Goal: Task Accomplishment & Management: Complete application form

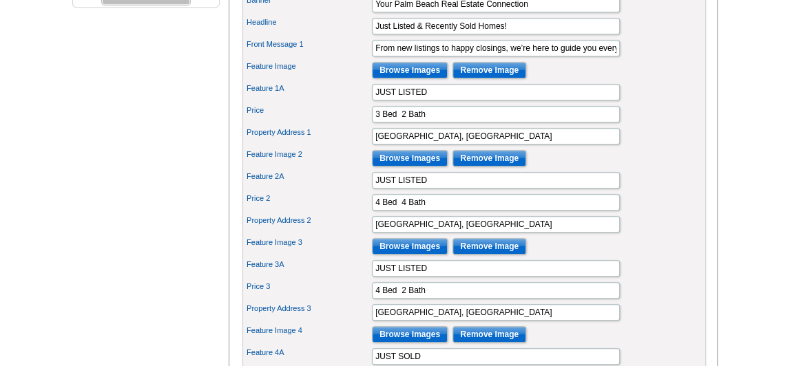
scroll to position [563, 0]
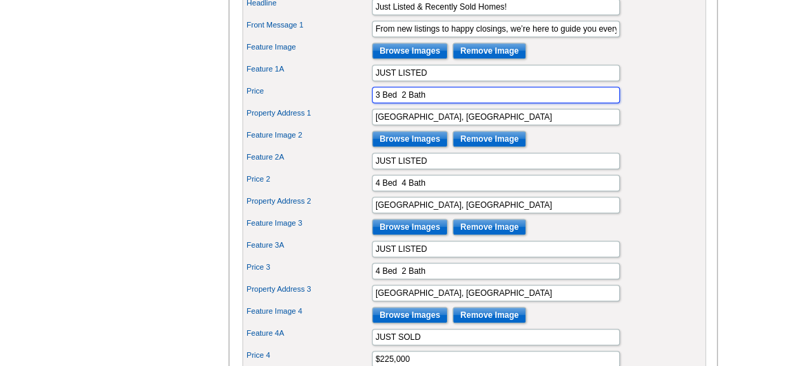
drag, startPoint x: 437, startPoint y: 114, endPoint x: 362, endPoint y: 116, distance: 75.1
click at [362, 106] on div "Price 3 Bed 2 Bath" at bounding box center [474, 95] width 458 height 22
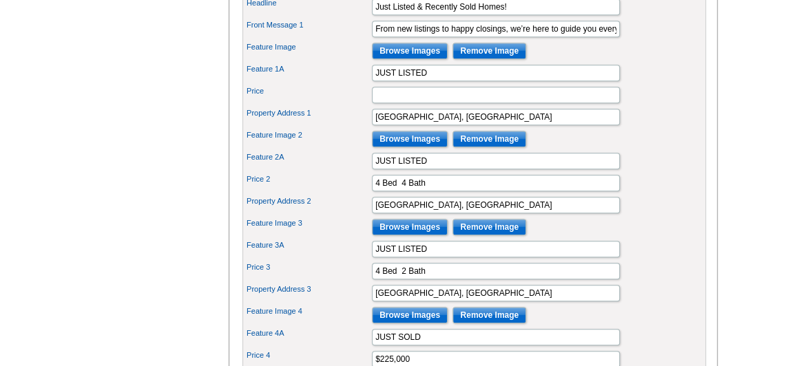
click at [638, 144] on div "Feature Image 2 Browse Images Remove Image" at bounding box center [474, 139] width 458 height 22
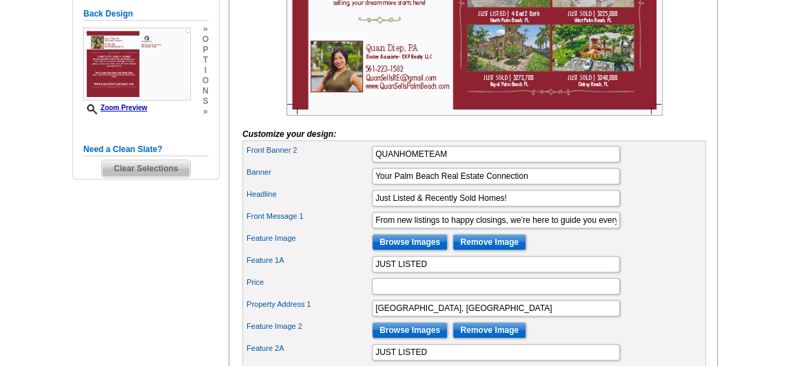
scroll to position [375, 0]
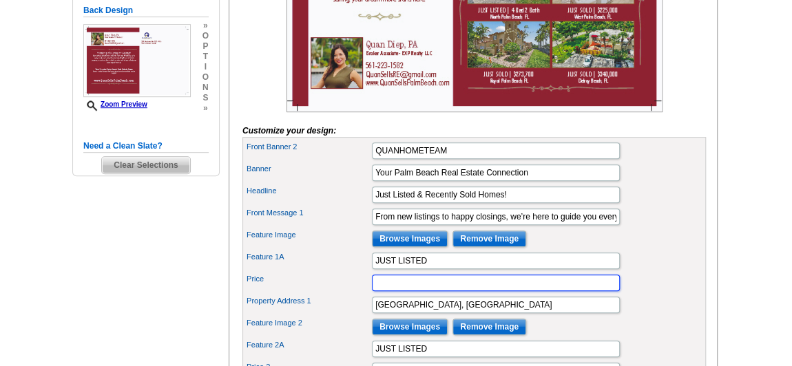
click at [386, 291] on input "Price" at bounding box center [496, 283] width 248 height 17
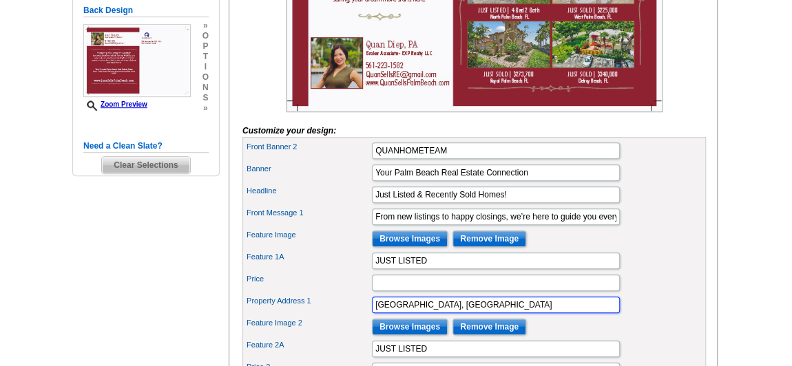
drag, startPoint x: 469, startPoint y: 322, endPoint x: 361, endPoint y: 321, distance: 107.4
click at [361, 316] on div "Property Address 1 [GEOGRAPHIC_DATA], [GEOGRAPHIC_DATA]" at bounding box center [474, 305] width 458 height 22
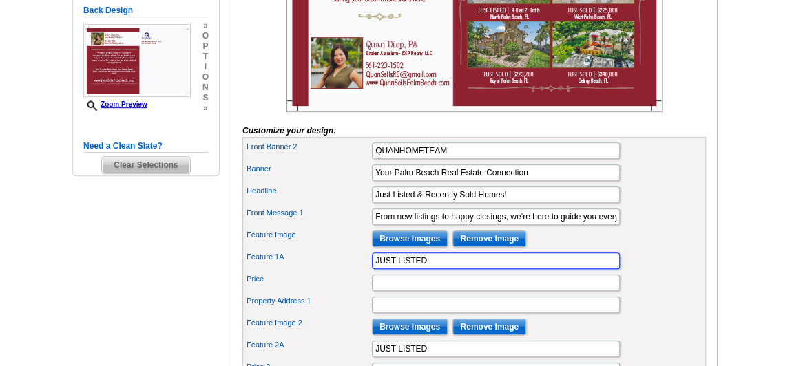
click at [441, 269] on input "JUST LISTED" at bounding box center [496, 261] width 248 height 17
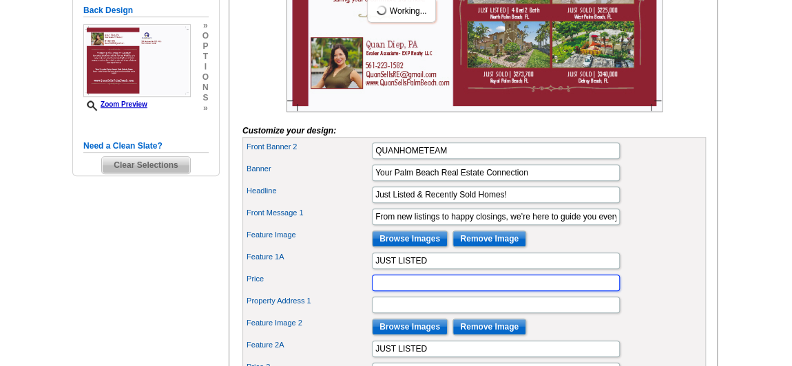
click at [418, 291] on input "Price" at bounding box center [496, 283] width 248 height 17
paste input "[GEOGRAPHIC_DATA], [GEOGRAPHIC_DATA]"
type input "[GEOGRAPHIC_DATA], [GEOGRAPHIC_DATA]"
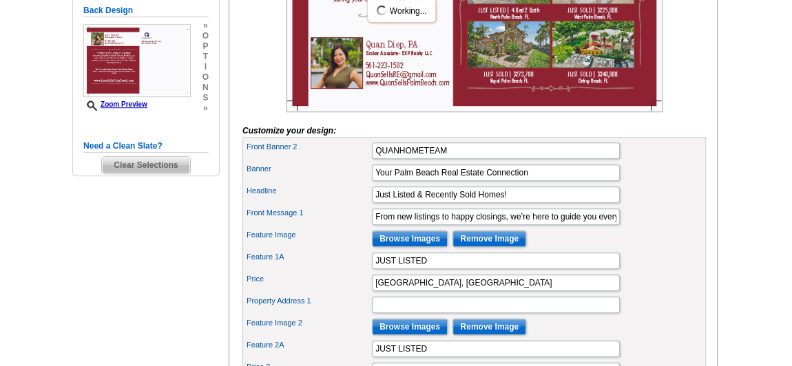
click at [654, 228] on div "Front Message 1 From new listings to happy closings, we’re here to guide you ev…" at bounding box center [474, 217] width 458 height 22
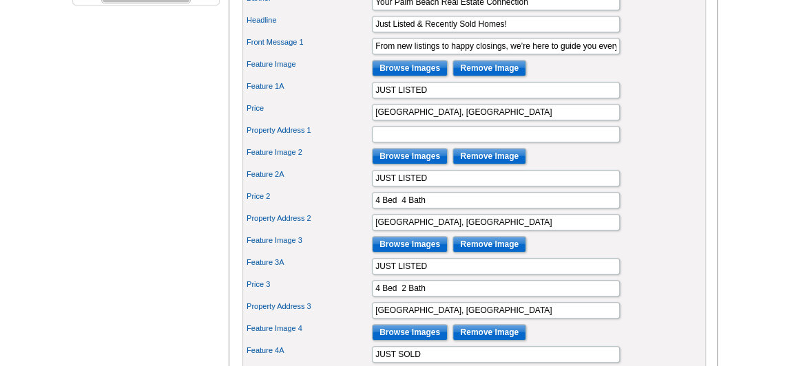
scroll to position [563, 0]
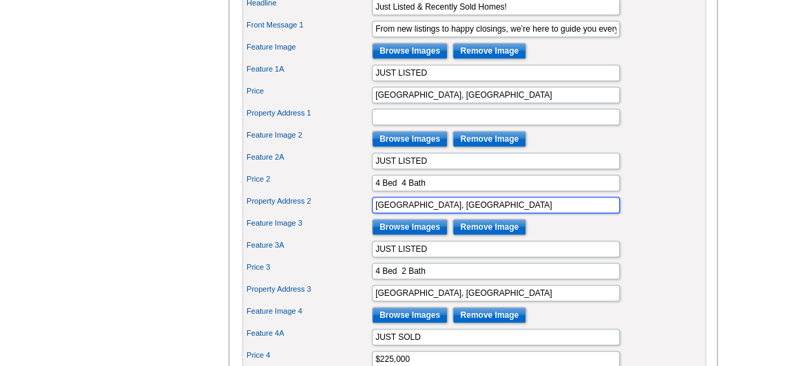
drag, startPoint x: 476, startPoint y: 213, endPoint x: 364, endPoint y: 223, distance: 112.7
click at [364, 216] on div "Property Address 2 [GEOGRAPHIC_DATA], [GEOGRAPHIC_DATA]" at bounding box center [474, 205] width 458 height 22
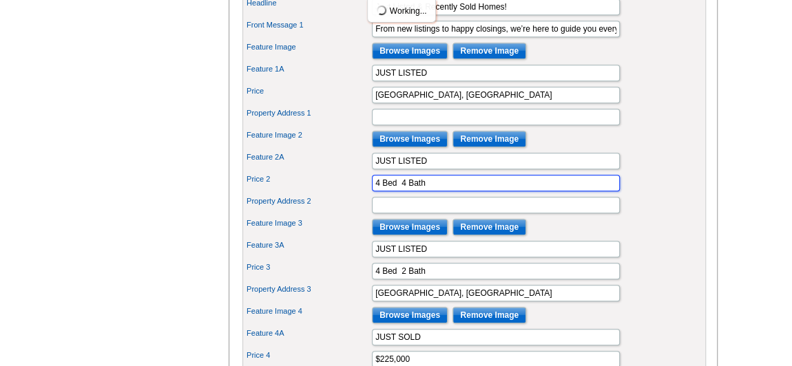
drag, startPoint x: 423, startPoint y: 198, endPoint x: 355, endPoint y: 202, distance: 69.0
click at [355, 194] on div "Price 2 4 Bed 4 Bath" at bounding box center [474, 183] width 458 height 22
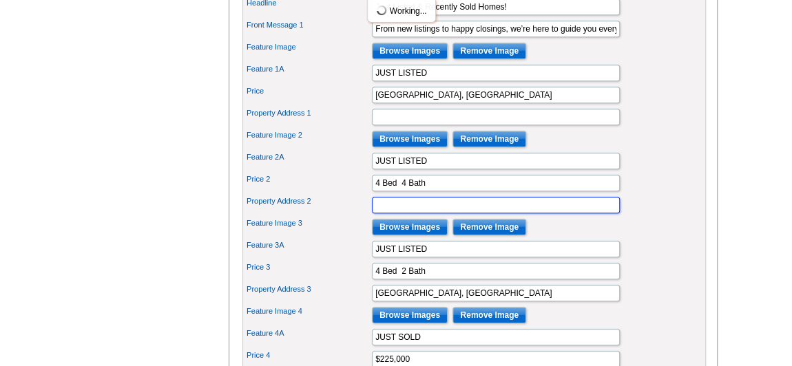
type input "[GEOGRAPHIC_DATA], [GEOGRAPHIC_DATA]"
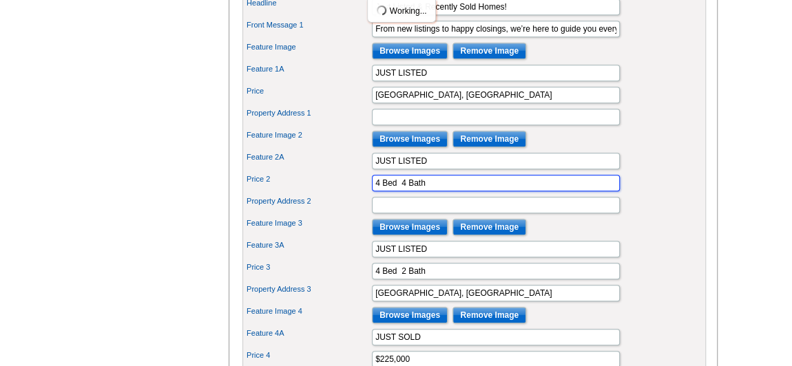
drag, startPoint x: 440, startPoint y: 197, endPoint x: 341, endPoint y: 197, distance: 99.1
click at [341, 194] on div "Price 2 4 Bed 4 Bath" at bounding box center [474, 183] width 458 height 22
paste input "[GEOGRAPHIC_DATA], [GEOGRAPHIC_DATA]"
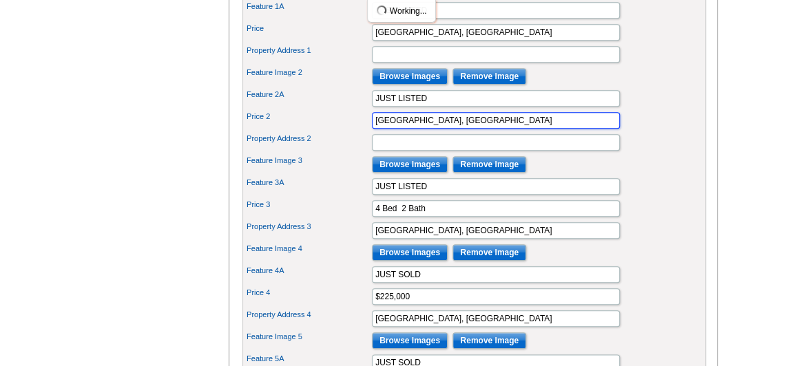
type input "[GEOGRAPHIC_DATA], [GEOGRAPHIC_DATA]"
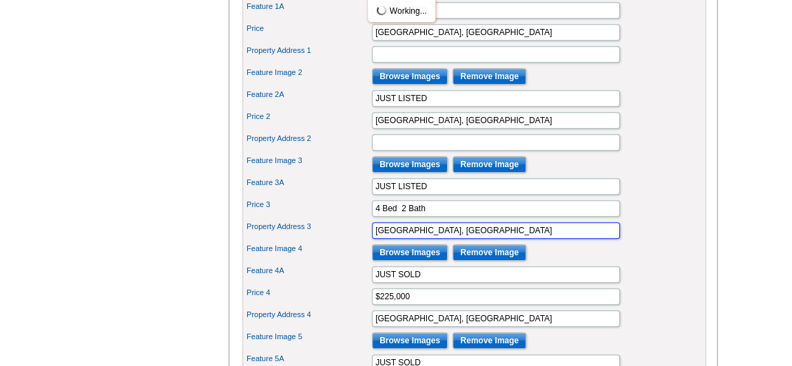
drag, startPoint x: 449, startPoint y: 242, endPoint x: 313, endPoint y: 246, distance: 135.7
click at [313, 242] on div "Property Address 3 [GEOGRAPHIC_DATA], [GEOGRAPHIC_DATA]" at bounding box center [474, 231] width 458 height 22
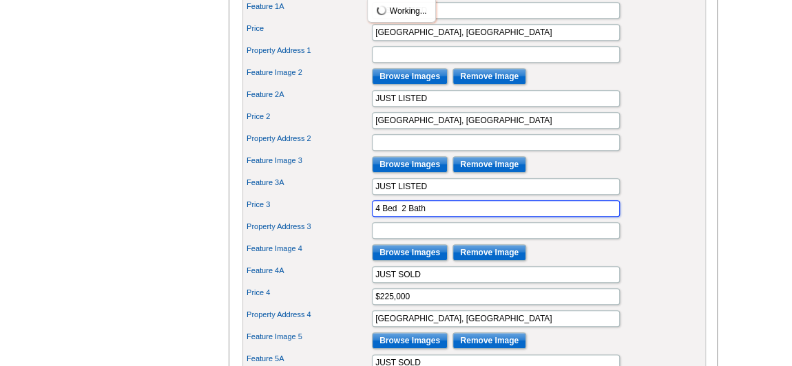
drag, startPoint x: 435, startPoint y: 220, endPoint x: 330, endPoint y: 220, distance: 104.7
click at [330, 220] on div "Price 3 4 Bed 2 Bath" at bounding box center [474, 209] width 458 height 22
paste input "[GEOGRAPHIC_DATA], [GEOGRAPHIC_DATA]"
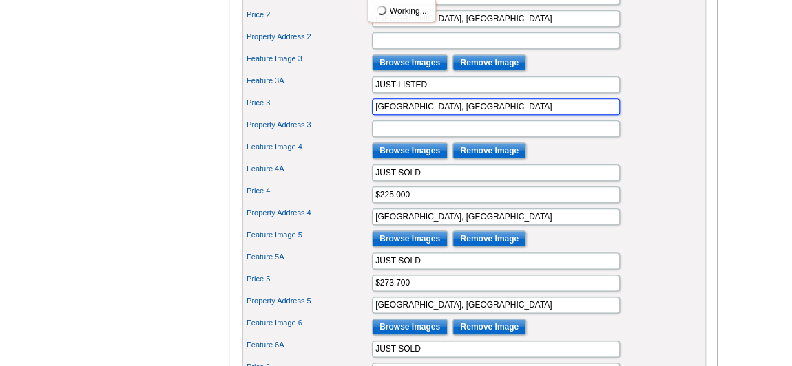
scroll to position [750, 0]
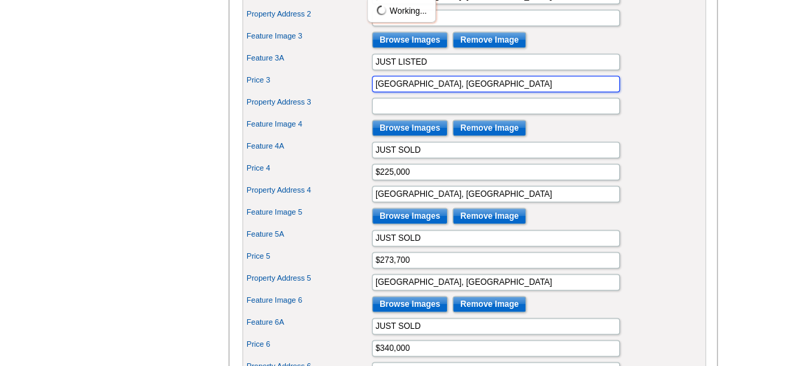
type input "[GEOGRAPHIC_DATA], [GEOGRAPHIC_DATA]"
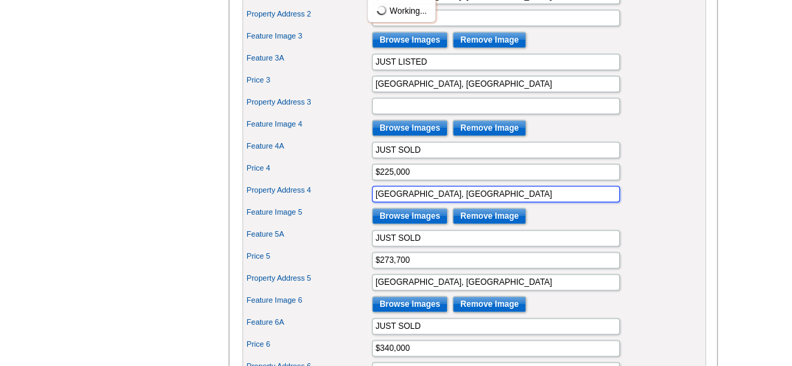
drag, startPoint x: 459, startPoint y: 204, endPoint x: 339, endPoint y: 200, distance: 120.6
click at [337, 200] on div "Property Address 4 [GEOGRAPHIC_DATA], [GEOGRAPHIC_DATA]" at bounding box center [474, 194] width 458 height 22
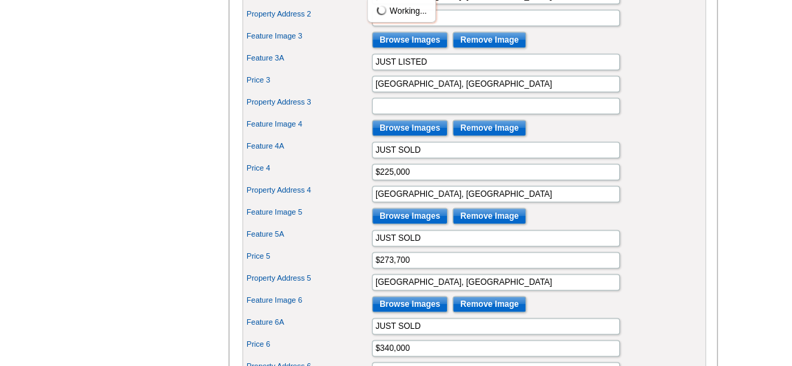
click at [662, 205] on div "Property Address 4 [GEOGRAPHIC_DATA], [GEOGRAPHIC_DATA]" at bounding box center [474, 194] width 458 height 22
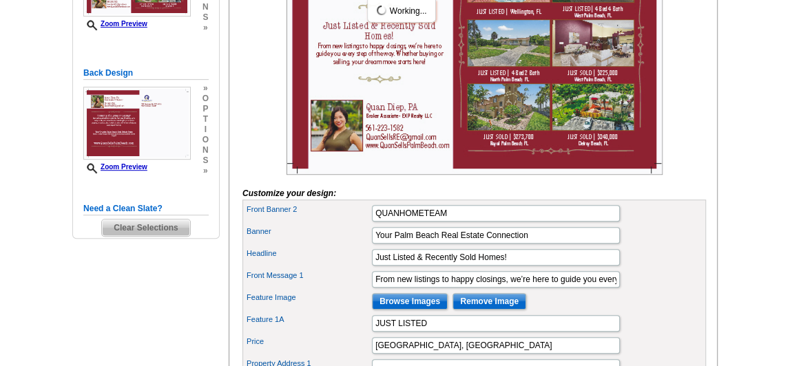
scroll to position [250, 0]
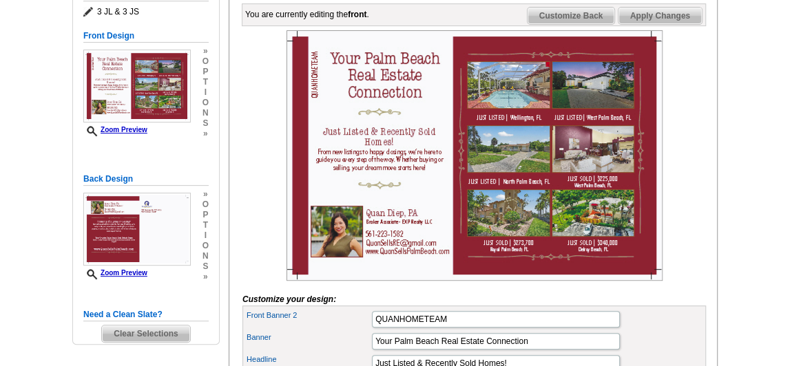
scroll to position [187, 0]
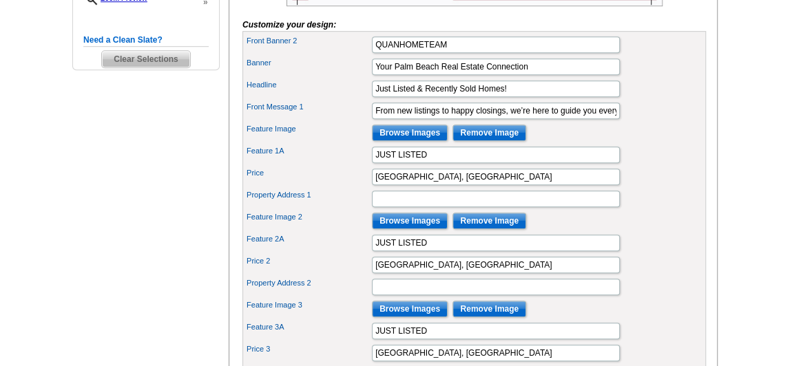
scroll to position [501, 0]
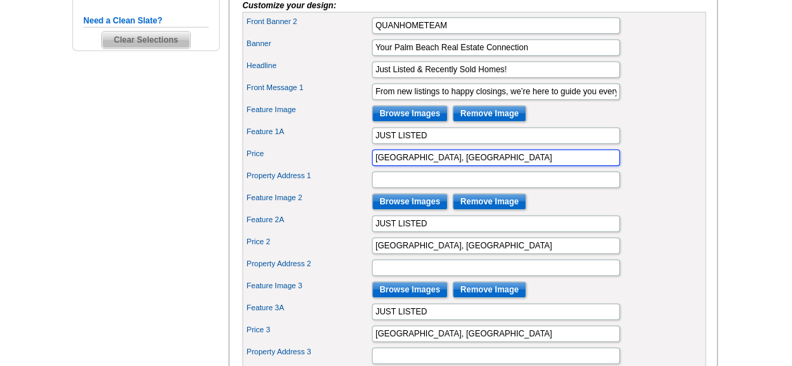
drag, startPoint x: 450, startPoint y: 174, endPoint x: 369, endPoint y: 176, distance: 81.3
click at [369, 169] on div "Price [GEOGRAPHIC_DATA], [GEOGRAPHIC_DATA]" at bounding box center [474, 158] width 458 height 22
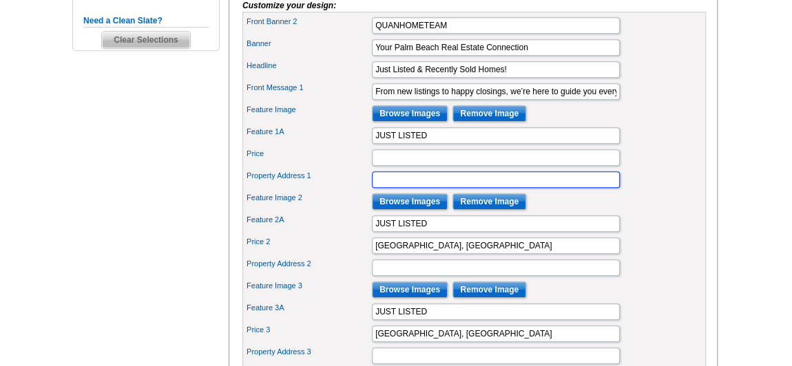
click at [416, 188] on input "Property Address 1" at bounding box center [496, 179] width 248 height 17
paste input "[GEOGRAPHIC_DATA], [GEOGRAPHIC_DATA]"
type input "[GEOGRAPHIC_DATA], [GEOGRAPHIC_DATA]"
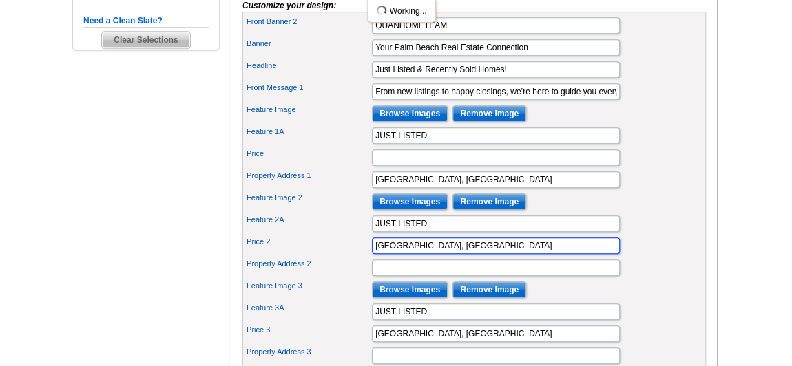
drag, startPoint x: 463, startPoint y: 258, endPoint x: 325, endPoint y: 258, distance: 137.7
click at [325, 257] on div "Price 2 [GEOGRAPHIC_DATA], [GEOGRAPHIC_DATA]" at bounding box center [474, 246] width 458 height 22
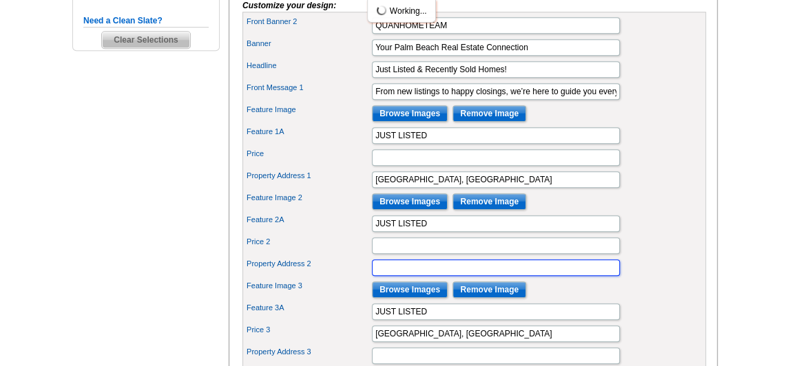
click at [425, 276] on input "Property Address 2" at bounding box center [496, 268] width 248 height 17
paste input "[GEOGRAPHIC_DATA], [GEOGRAPHIC_DATA]"
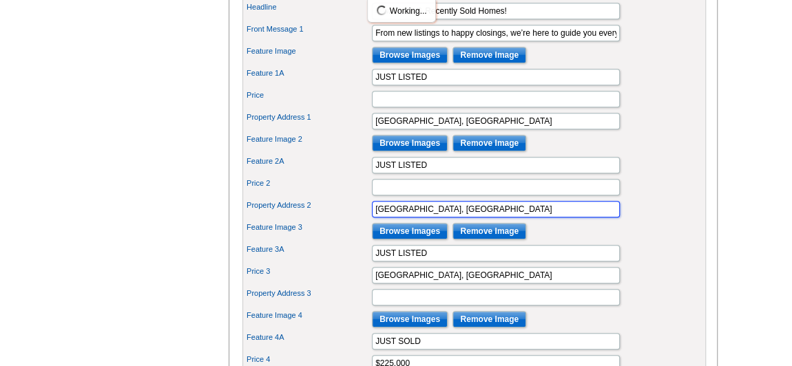
scroll to position [563, 0]
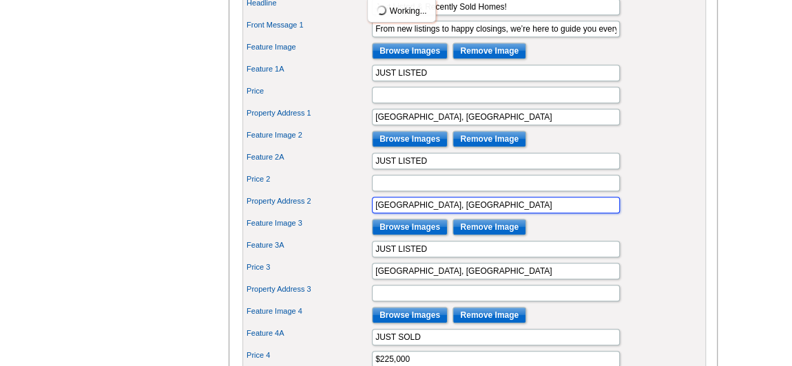
type input "[GEOGRAPHIC_DATA], [GEOGRAPHIC_DATA]"
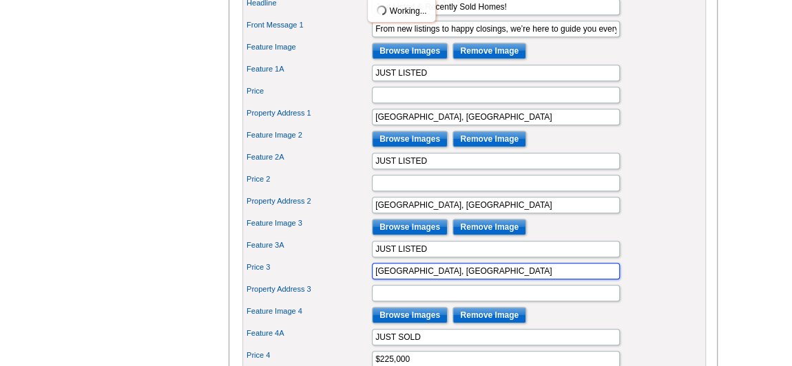
drag, startPoint x: 459, startPoint y: 282, endPoint x: 339, endPoint y: 283, distance: 119.8
click at [339, 282] on div "Price 3 [GEOGRAPHIC_DATA], [GEOGRAPHIC_DATA]" at bounding box center [474, 271] width 458 height 22
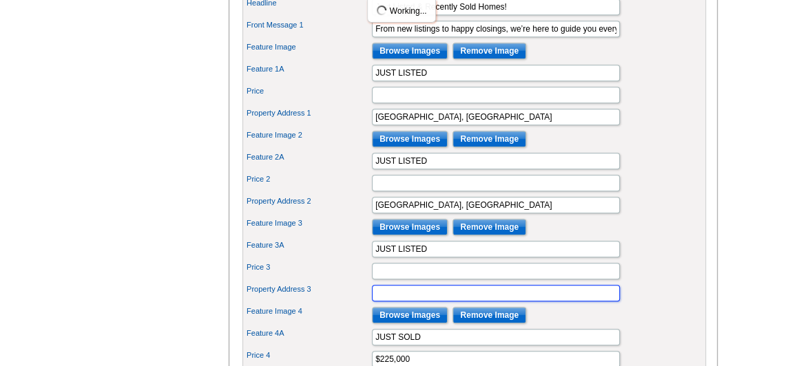
click at [423, 302] on input "Property Address 3" at bounding box center [496, 293] width 248 height 17
paste input "[GEOGRAPHIC_DATA], [GEOGRAPHIC_DATA]"
type input "[GEOGRAPHIC_DATA], [GEOGRAPHIC_DATA]"
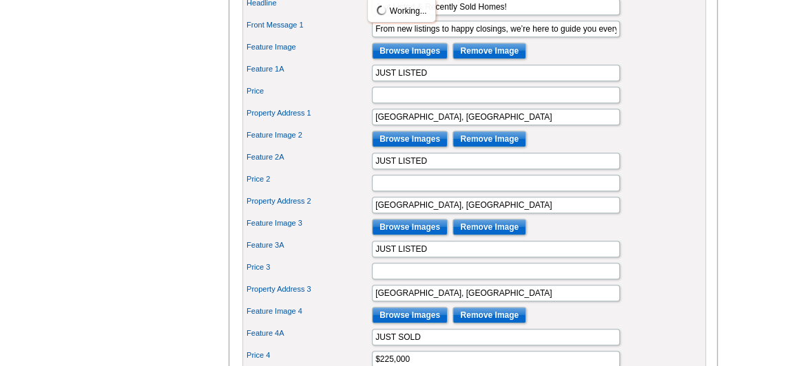
click at [675, 194] on div "Price 2" at bounding box center [474, 183] width 458 height 22
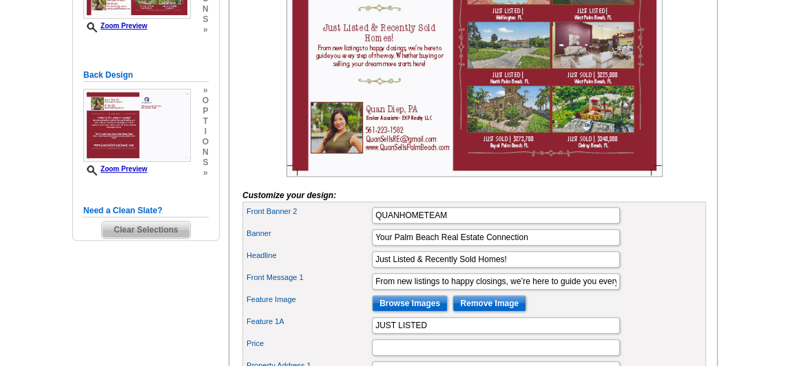
scroll to position [375, 0]
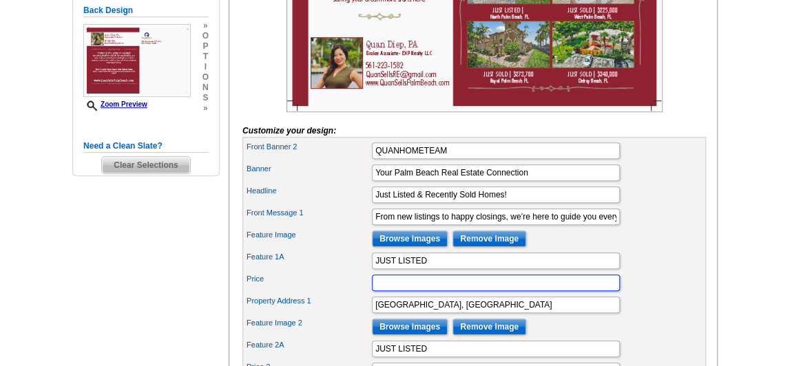
click at [449, 291] on input "Price" at bounding box center [496, 283] width 248 height 17
paste input "$678,000"
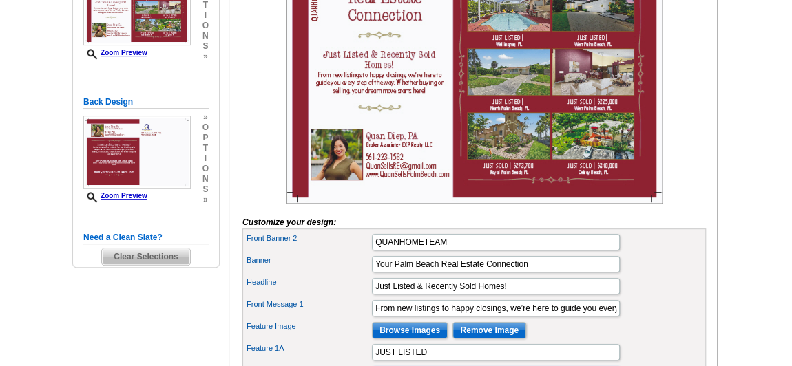
scroll to position [250, 0]
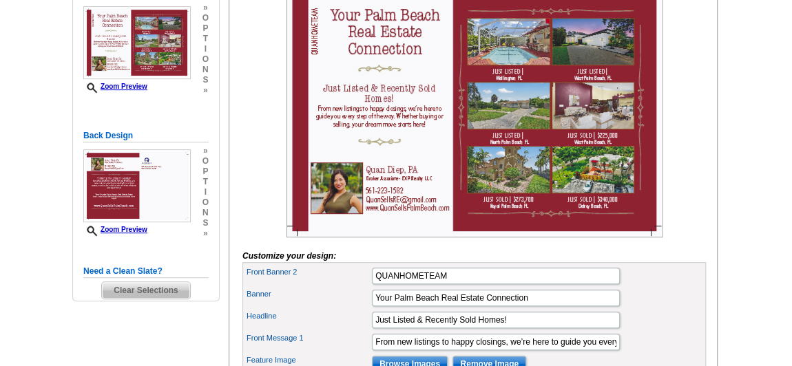
type input "$678,000"
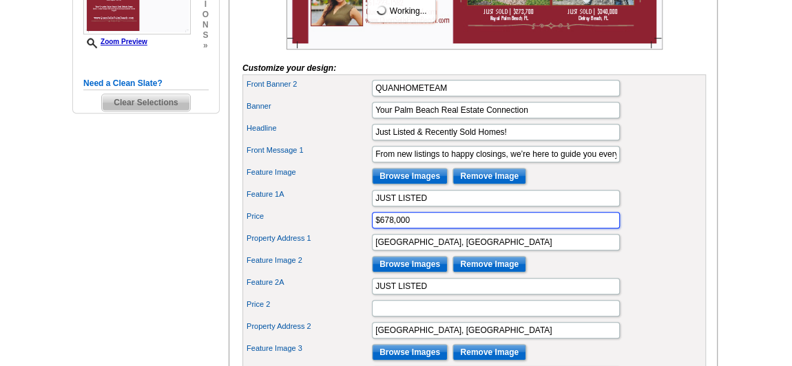
scroll to position [501, 0]
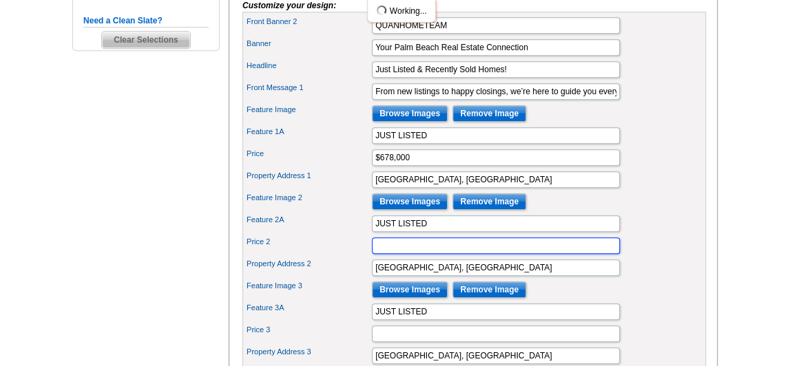
click at [452, 254] on input "Price 2" at bounding box center [496, 246] width 248 height 17
paste input "$1,268,000"
type input "$1,268,000"
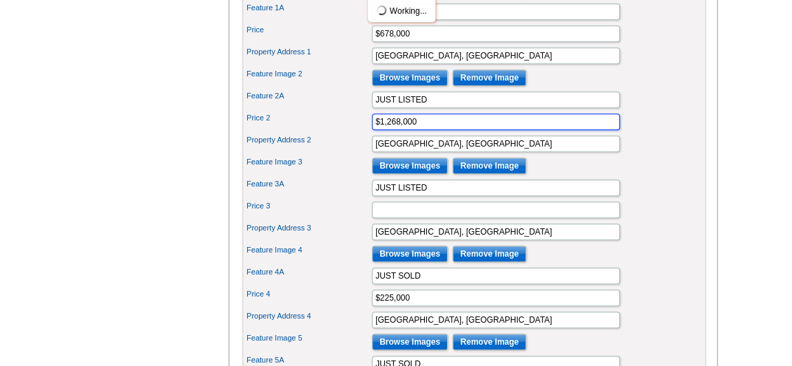
scroll to position [626, 0]
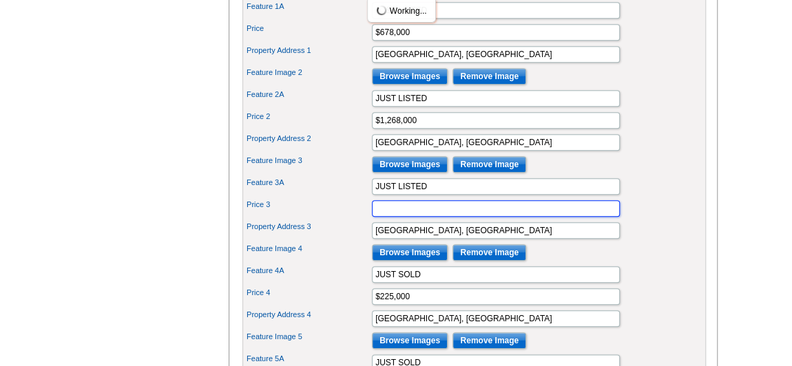
click at [416, 217] on input "Price 3" at bounding box center [496, 208] width 248 height 17
paste input "$565,000"
type input "$565,000"
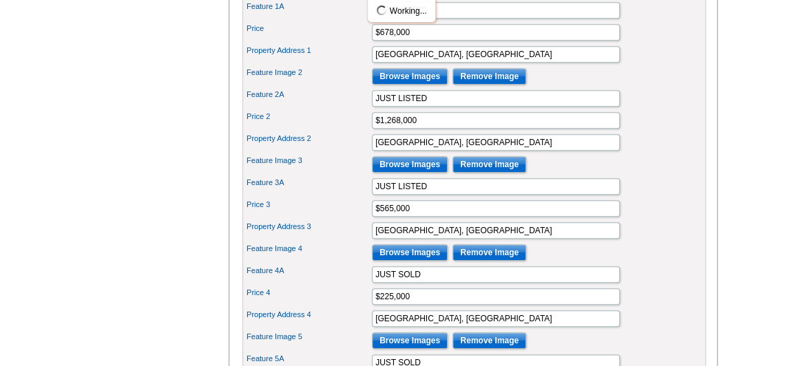
click at [666, 176] on div "Feature Image 3 Browse Images Remove Image" at bounding box center [474, 165] width 458 height 22
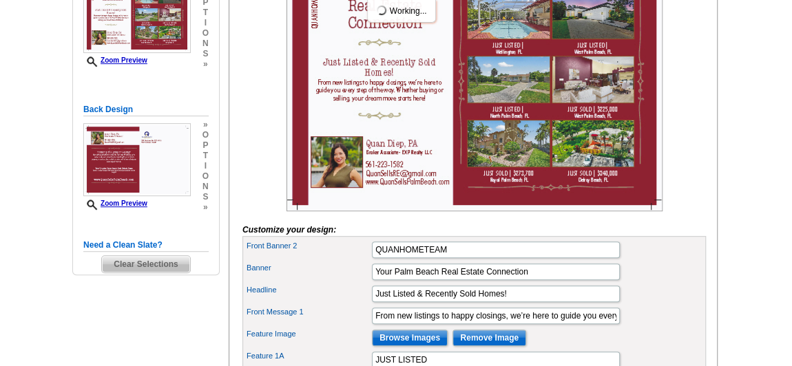
scroll to position [250, 0]
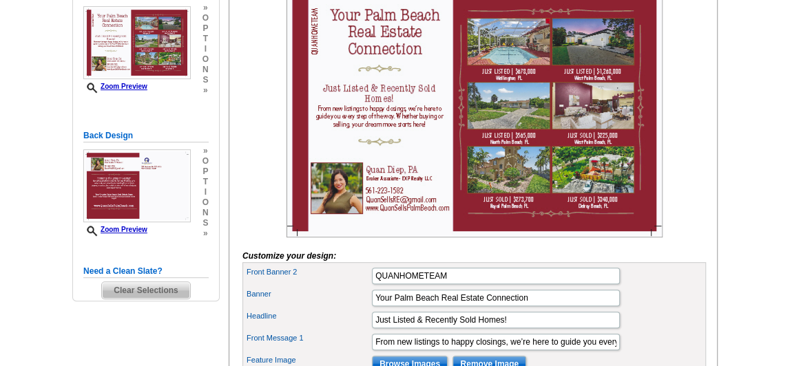
click at [651, 231] on img at bounding box center [474, 112] width 376 height 251
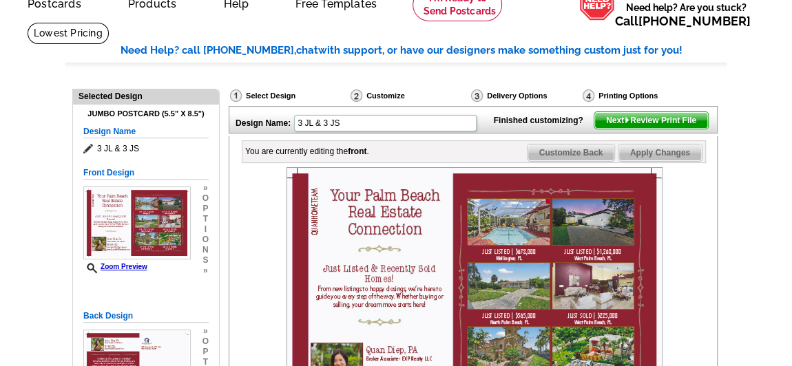
scroll to position [62, 0]
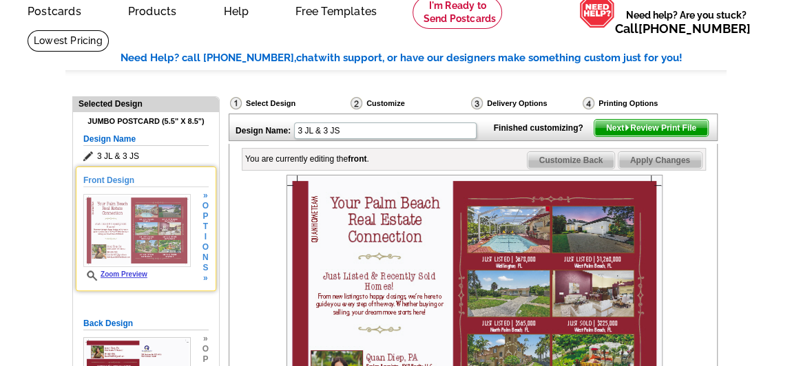
click at [127, 271] on link "Zoom Preview" at bounding box center [115, 275] width 64 height 8
click at [107, 271] on link "Zoom Preview" at bounding box center [115, 275] width 64 height 8
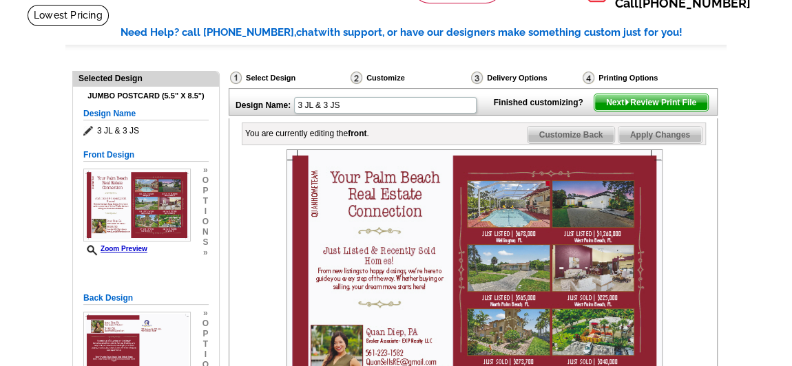
scroll to position [125, 0]
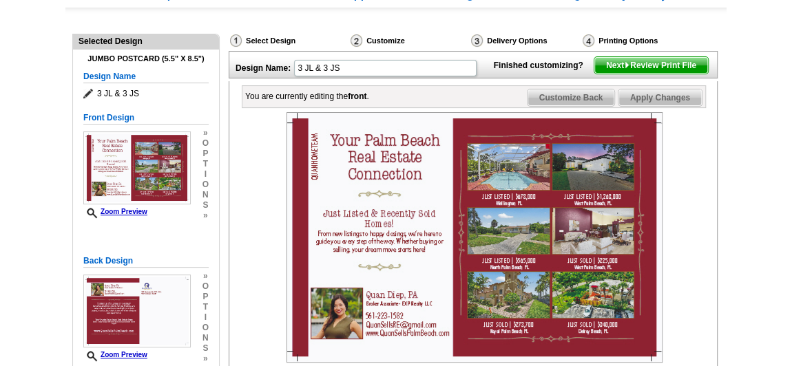
click at [507, 199] on img at bounding box center [474, 237] width 376 height 251
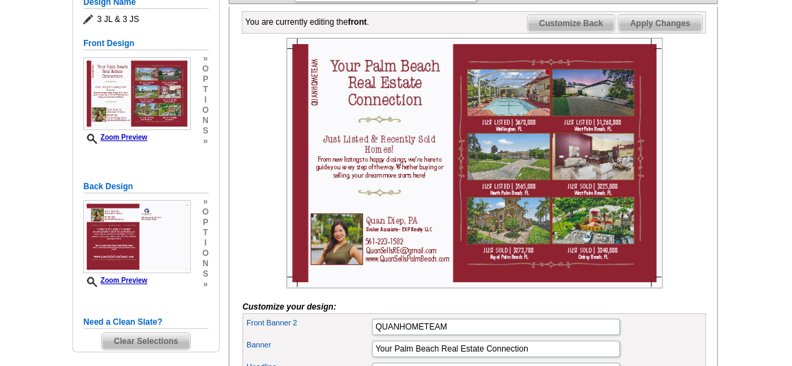
scroll to position [187, 0]
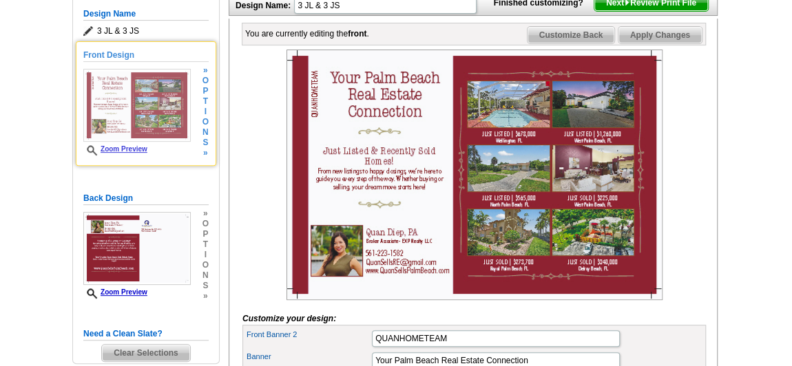
click at [85, 147] on link "Zoom Preview" at bounding box center [115, 149] width 64 height 8
click at [206, 120] on span "o" at bounding box center [205, 122] width 6 height 10
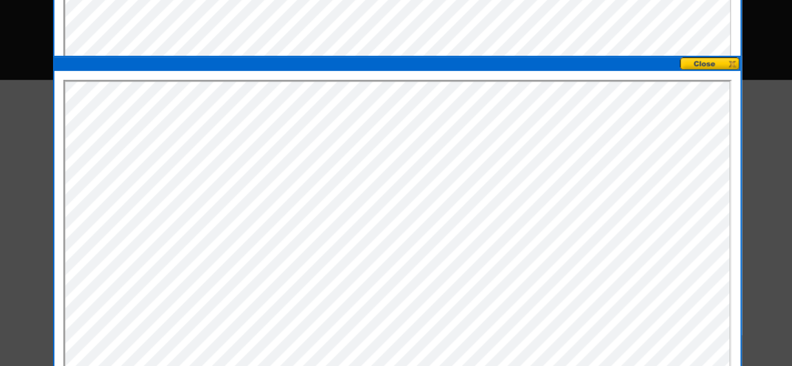
scroll to position [0, 0]
click at [704, 63] on button at bounding box center [710, 63] width 61 height 13
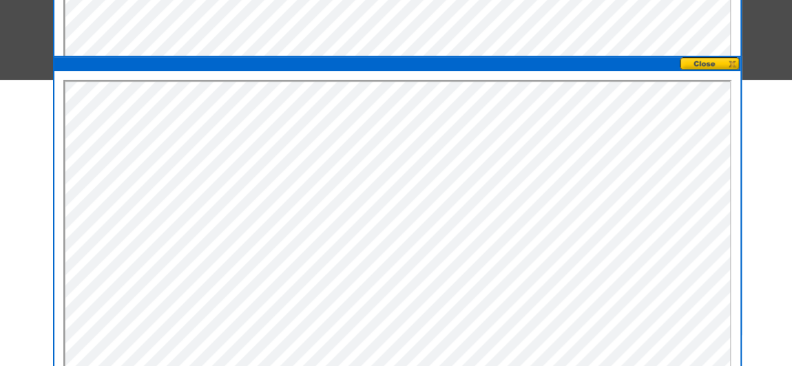
click at [731, 61] on button at bounding box center [710, 63] width 61 height 13
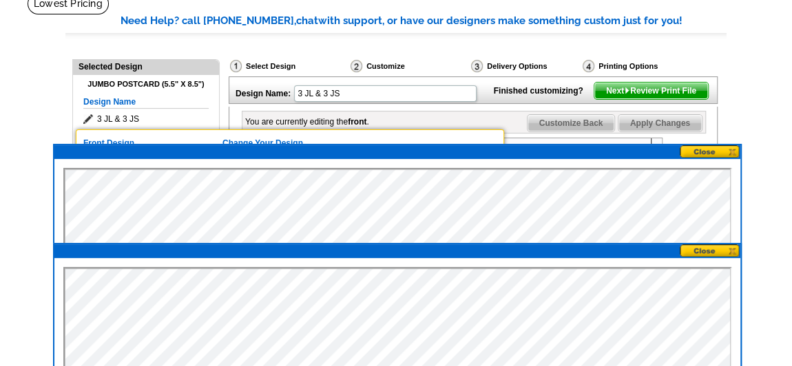
scroll to position [286, 0]
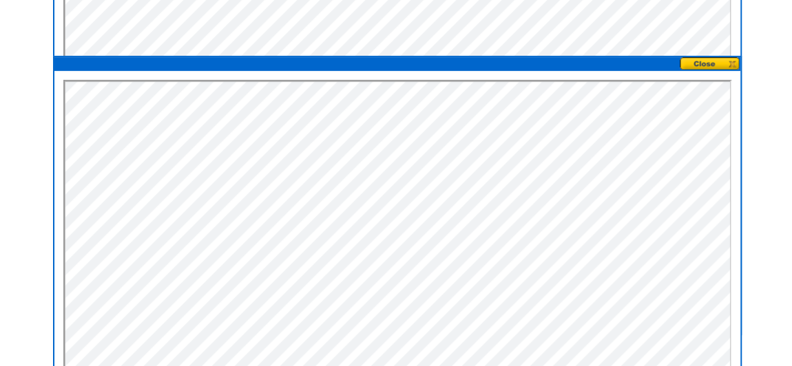
click at [736, 62] on button at bounding box center [710, 63] width 61 height 13
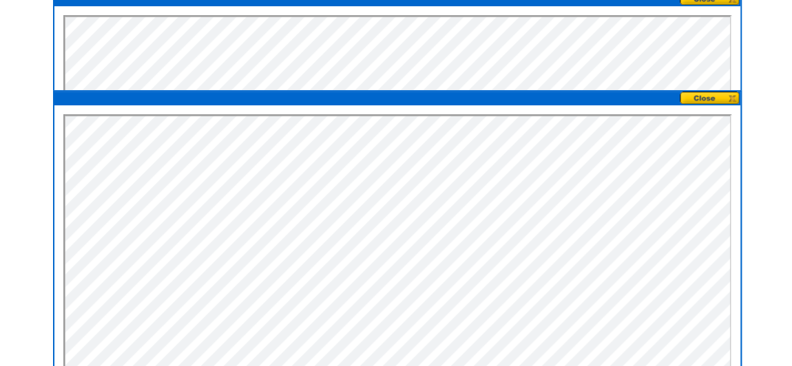
scroll to position [162, 0]
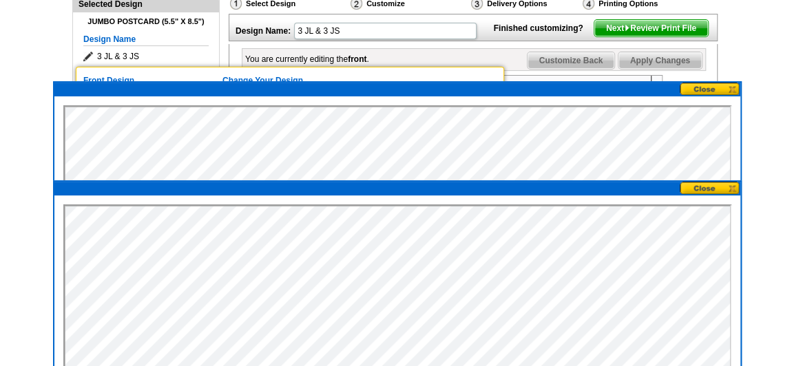
click at [709, 88] on button at bounding box center [710, 89] width 61 height 13
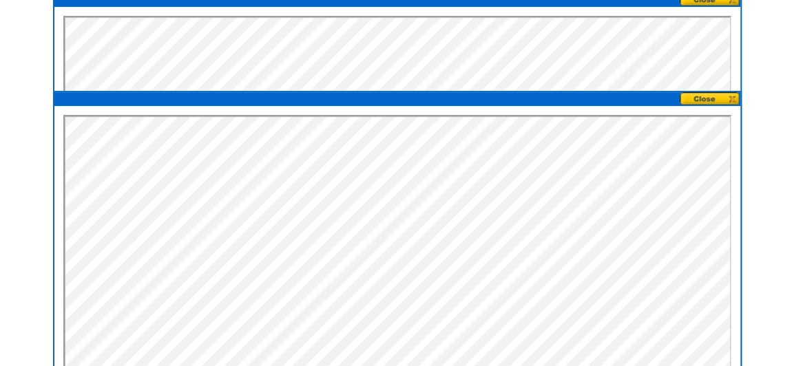
scroll to position [224, 0]
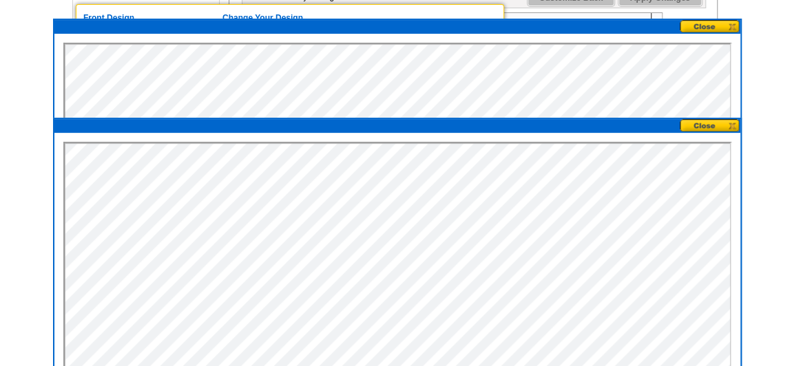
click at [729, 122] on button at bounding box center [710, 125] width 61 height 13
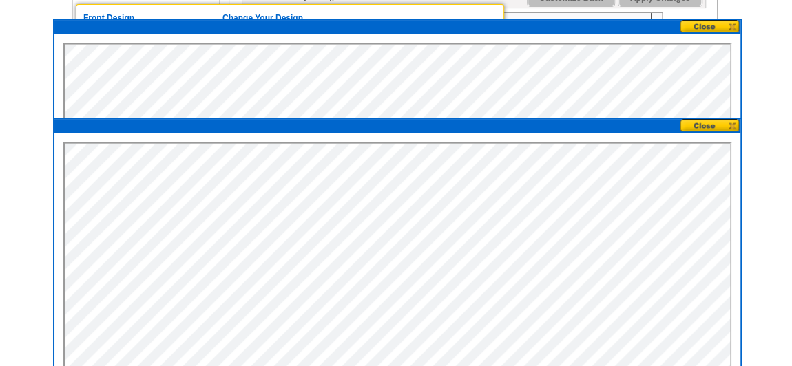
click at [733, 122] on button at bounding box center [710, 125] width 61 height 13
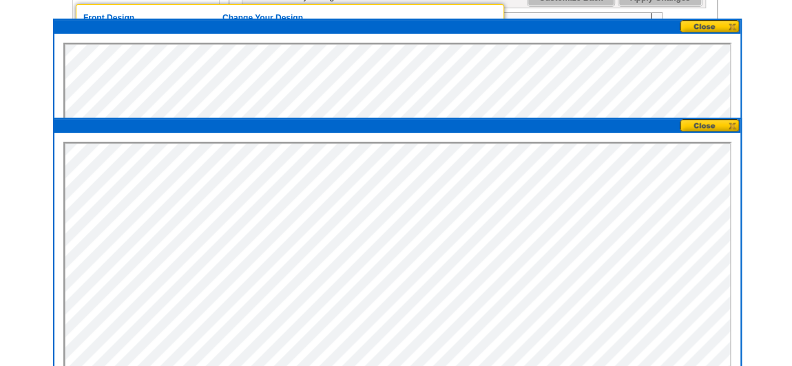
click at [700, 123] on button at bounding box center [710, 125] width 61 height 13
click at [732, 23] on button at bounding box center [710, 26] width 61 height 13
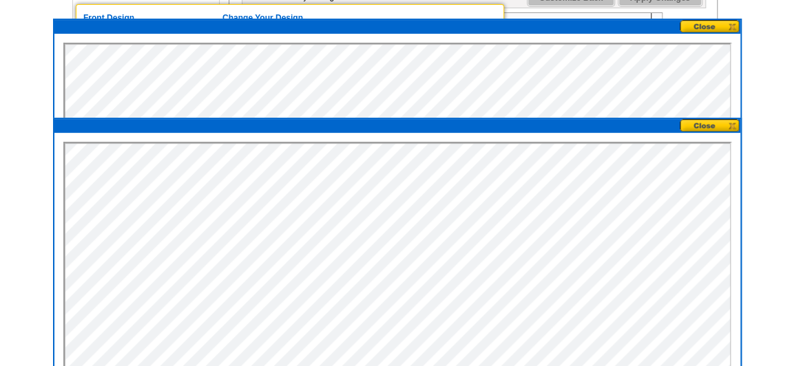
click at [732, 23] on button at bounding box center [710, 26] width 61 height 13
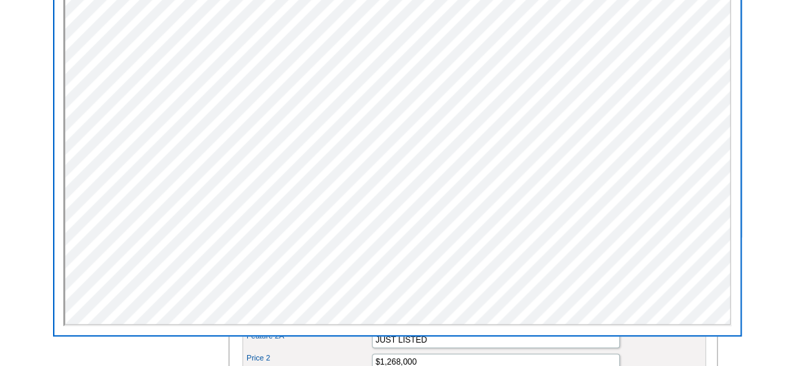
scroll to position [537, 0]
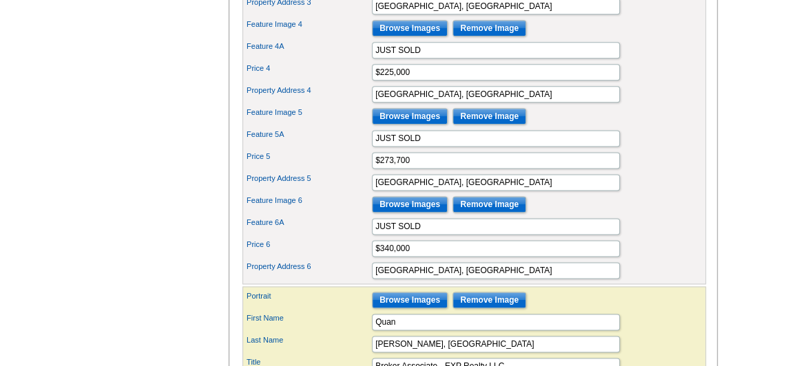
scroll to position [913, 0]
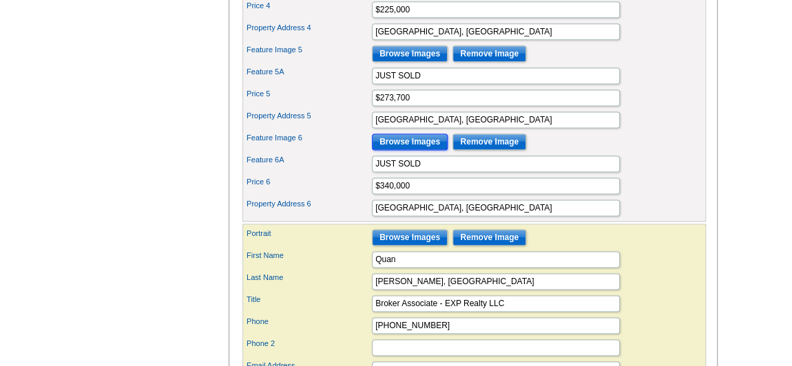
click at [410, 147] on input "Browse Images" at bounding box center [410, 142] width 76 height 17
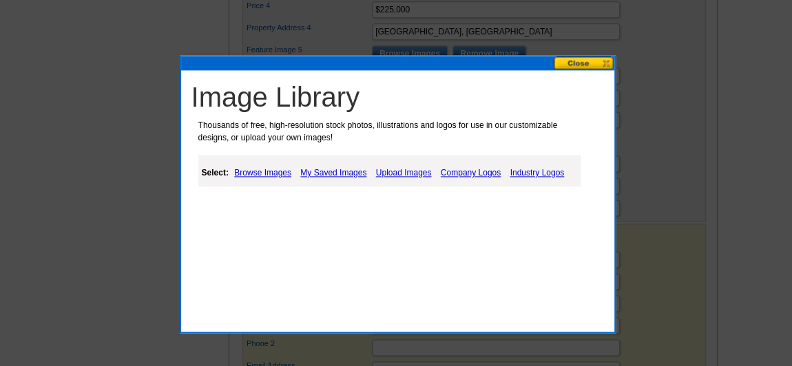
click at [406, 171] on link "Upload Images" at bounding box center [403, 173] width 63 height 17
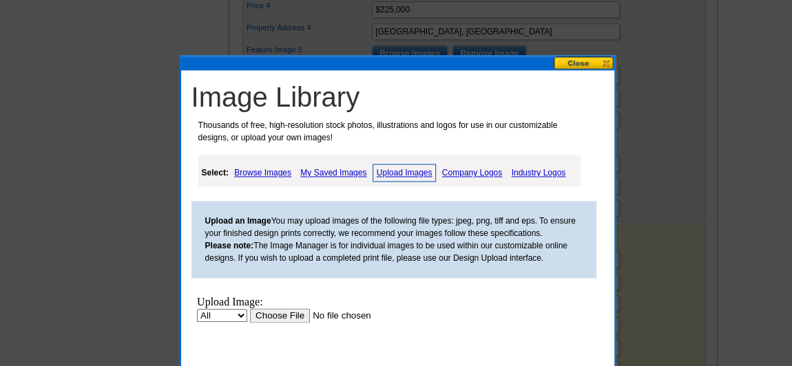
scroll to position [0, 0]
click at [257, 316] on input "file" at bounding box center [336, 315] width 174 height 14
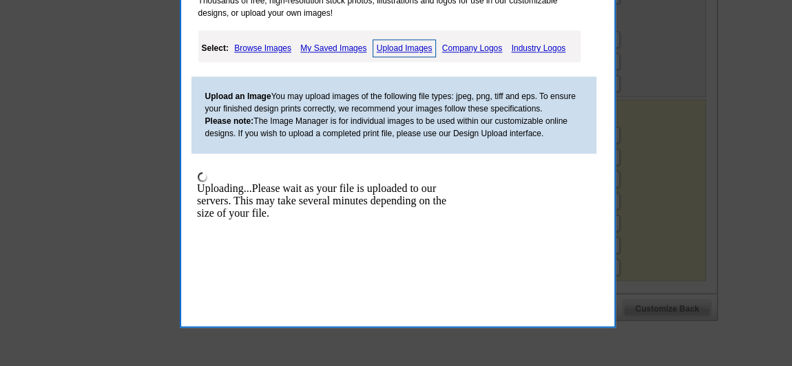
scroll to position [975, 0]
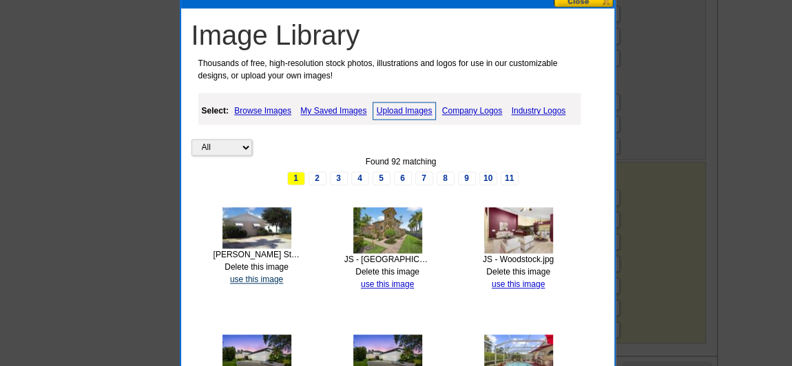
click at [264, 275] on link "use this image" at bounding box center [256, 280] width 53 height 10
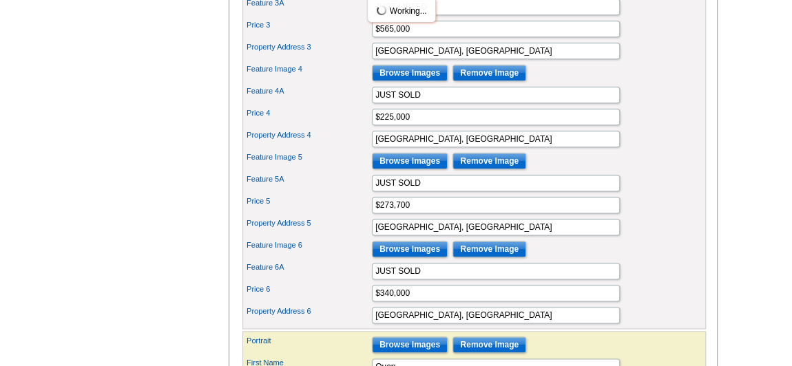
scroll to position [938, 0]
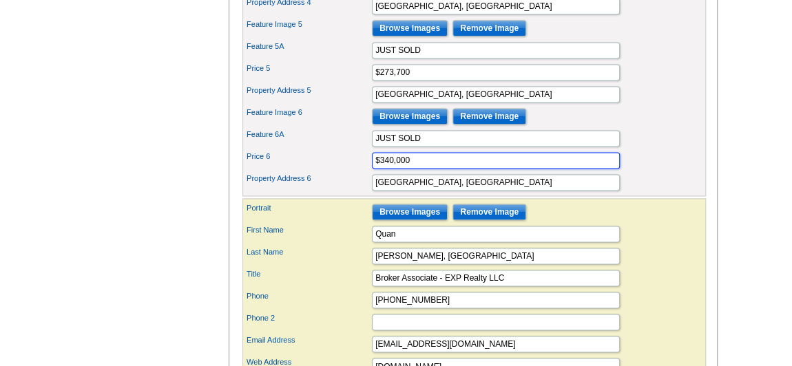
drag, startPoint x: 414, startPoint y: 169, endPoint x: 363, endPoint y: 169, distance: 51.6
click at [363, 169] on div "Price 6 $340,000" at bounding box center [474, 160] width 458 height 22
paste input "459"
type input "$459,000"
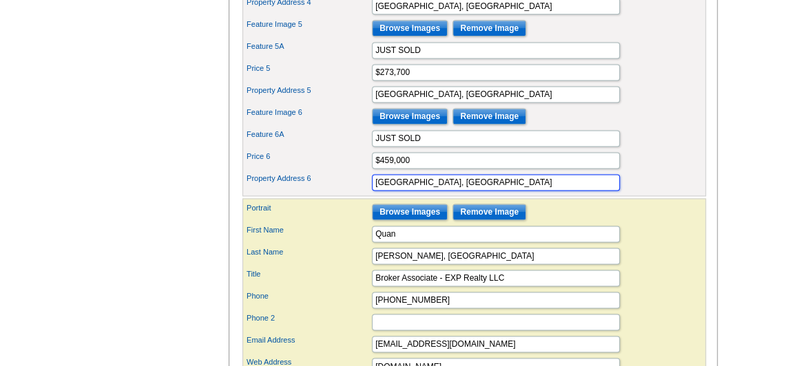
drag, startPoint x: 436, startPoint y: 185, endPoint x: 359, endPoint y: 185, distance: 77.1
click at [359, 185] on div "Property Address 6 Delray Beach, FL" at bounding box center [474, 182] width 458 height 22
paste input "Lantana"
type input "Lantana, FL"
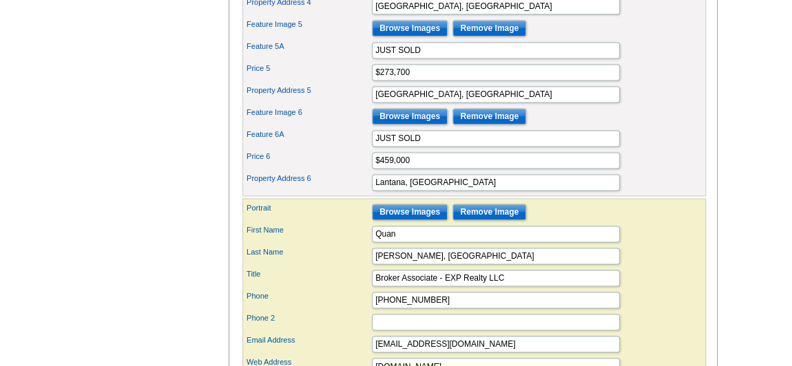
click at [670, 127] on div "Feature Image 6 Browse Images Remove Image" at bounding box center [474, 116] width 458 height 22
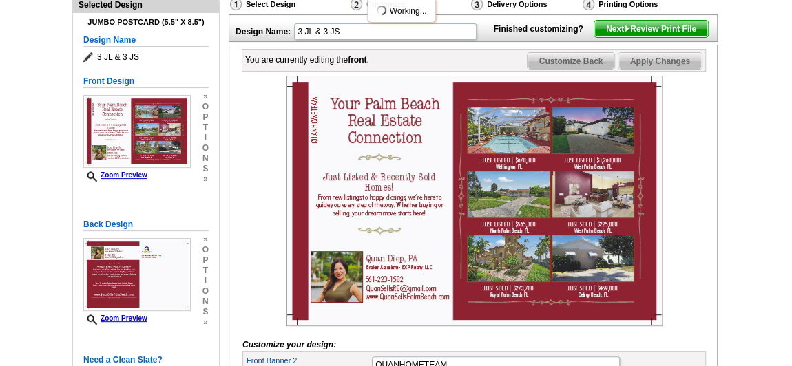
scroll to position [125, 0]
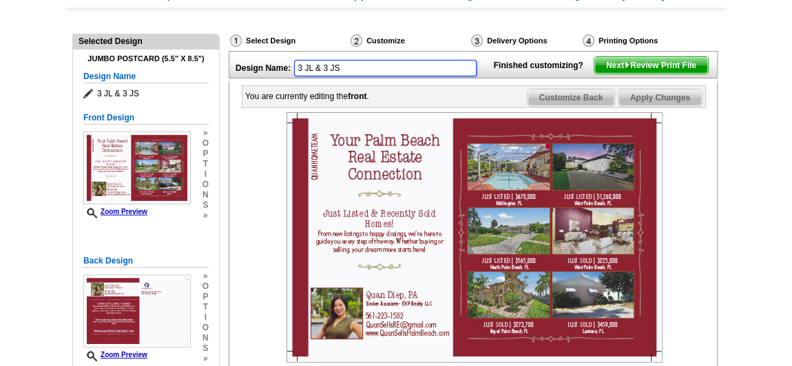
drag, startPoint x: 343, startPoint y: 66, endPoint x: 279, endPoint y: 67, distance: 64.0
click at [279, 67] on div "Design Name: 3 JL & 3 JS" at bounding box center [357, 67] width 257 height 30
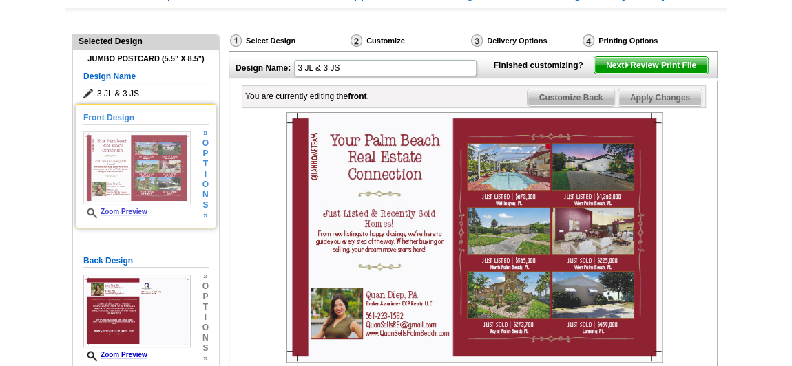
click at [123, 212] on link "Zoom Preview" at bounding box center [115, 212] width 64 height 8
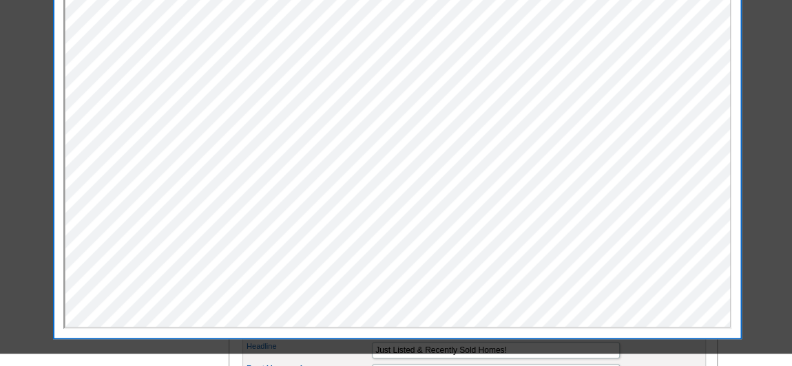
scroll to position [0, 0]
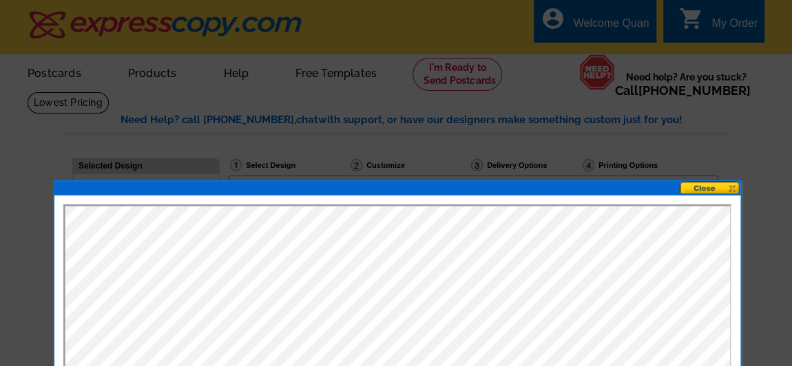
click at [709, 184] on button at bounding box center [710, 188] width 61 height 13
